Goal: Task Accomplishment & Management: Manage account settings

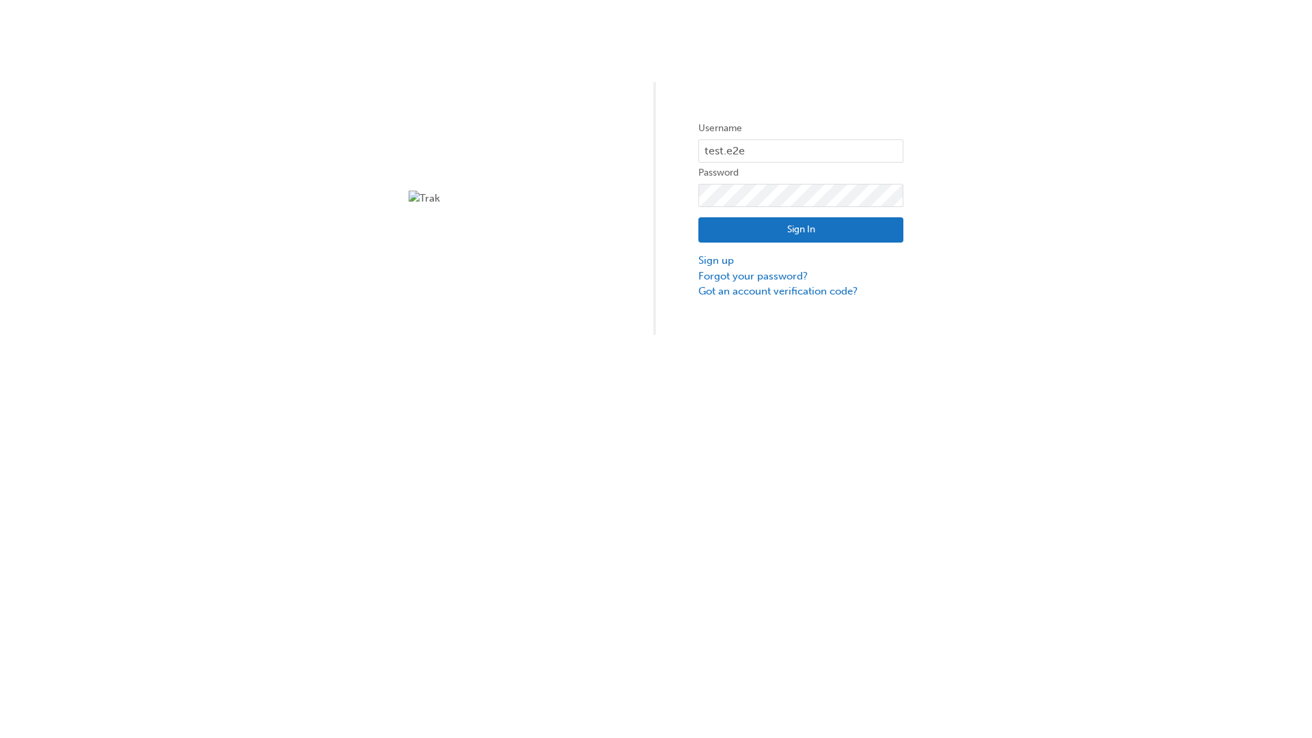
type input "test.e2e.user31"
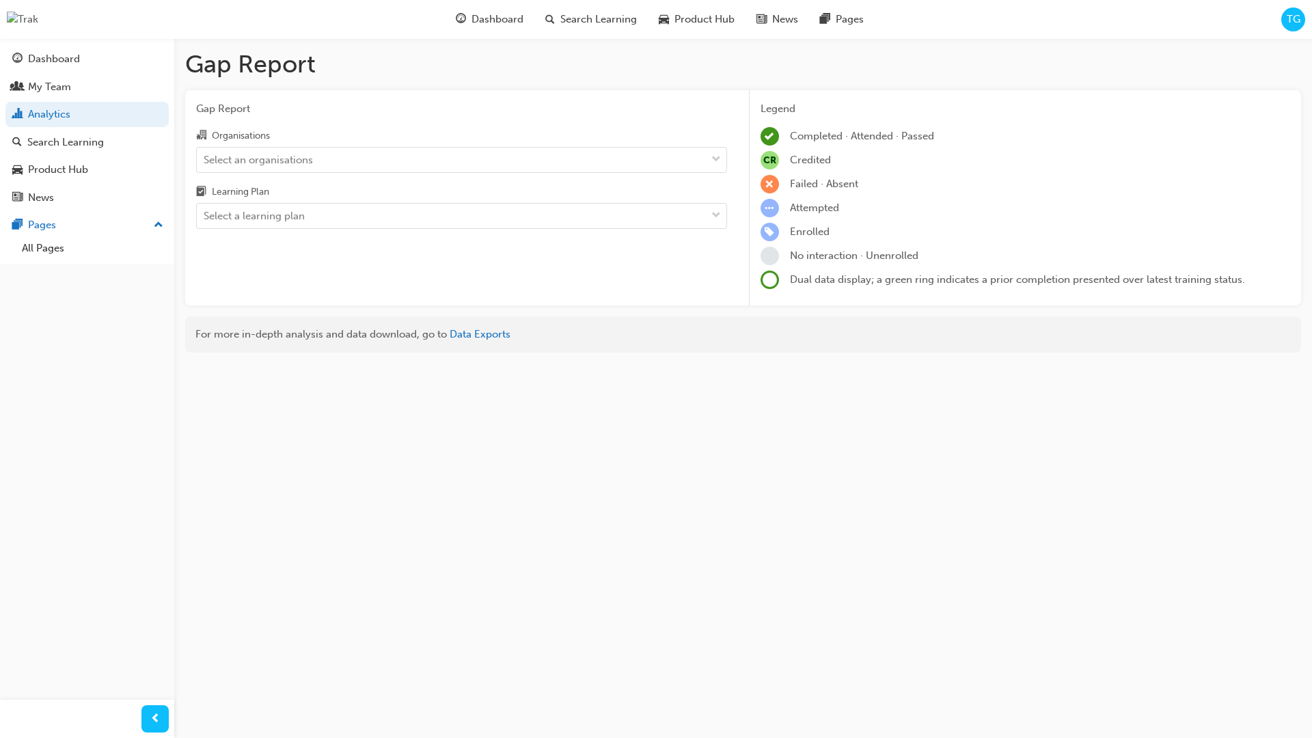
click at [205, 159] on input "Organisations Select an organisations" at bounding box center [204, 159] width 1 height 12
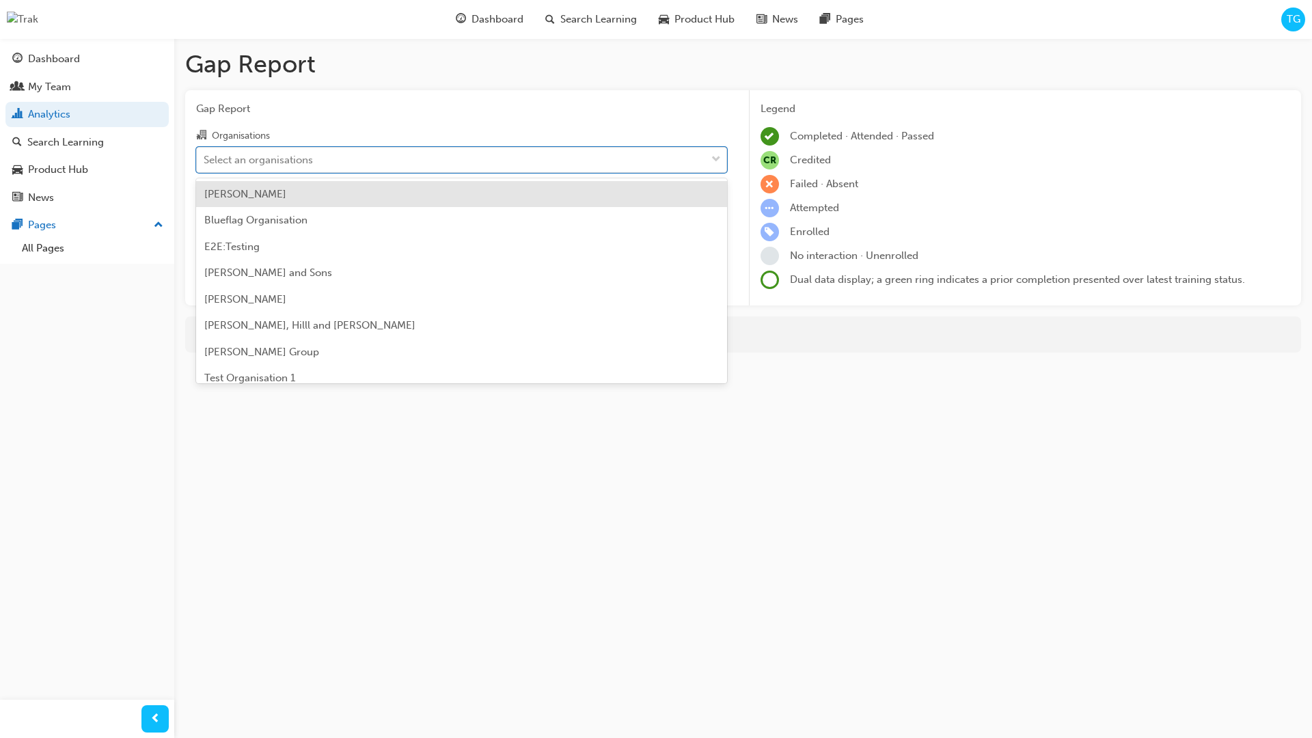
click at [205, 216] on input "Learning Plan Select a learning plan" at bounding box center [204, 216] width 1 height 12
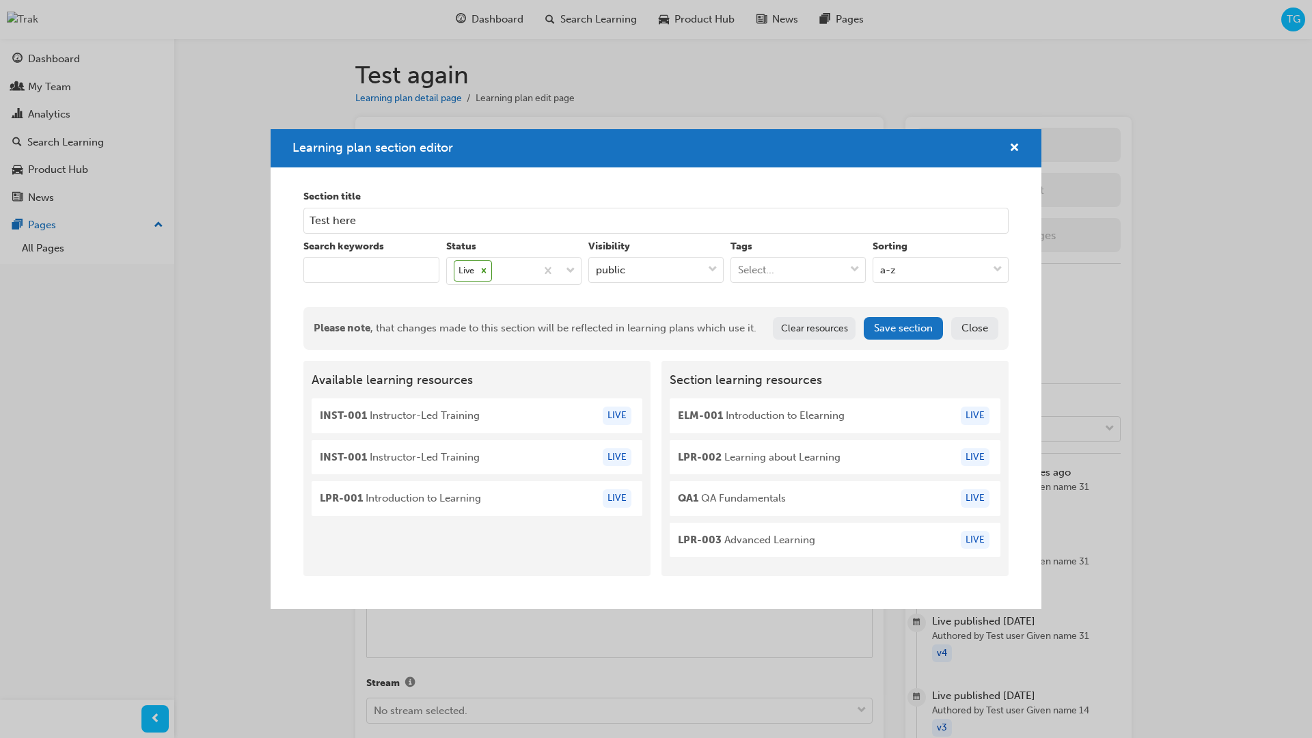
scroll to position [1447, 0]
